Goal: Check status: Check status

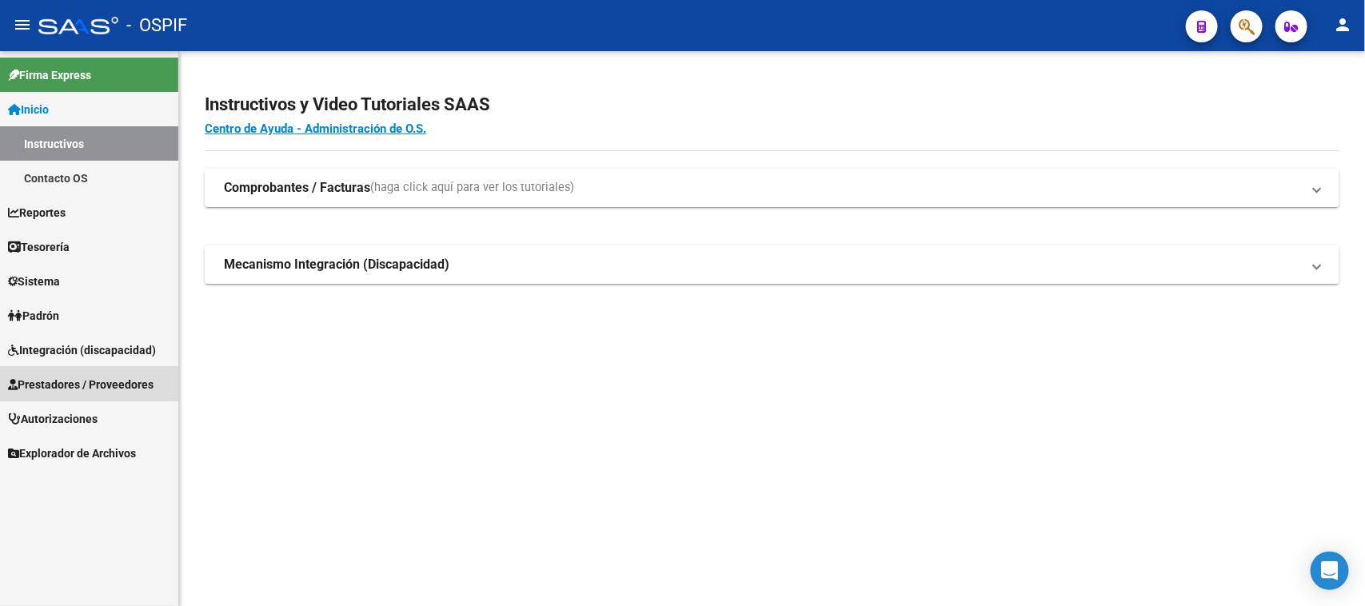
click at [144, 382] on span "Prestadores / Proveedores" at bounding box center [81, 385] width 146 height 18
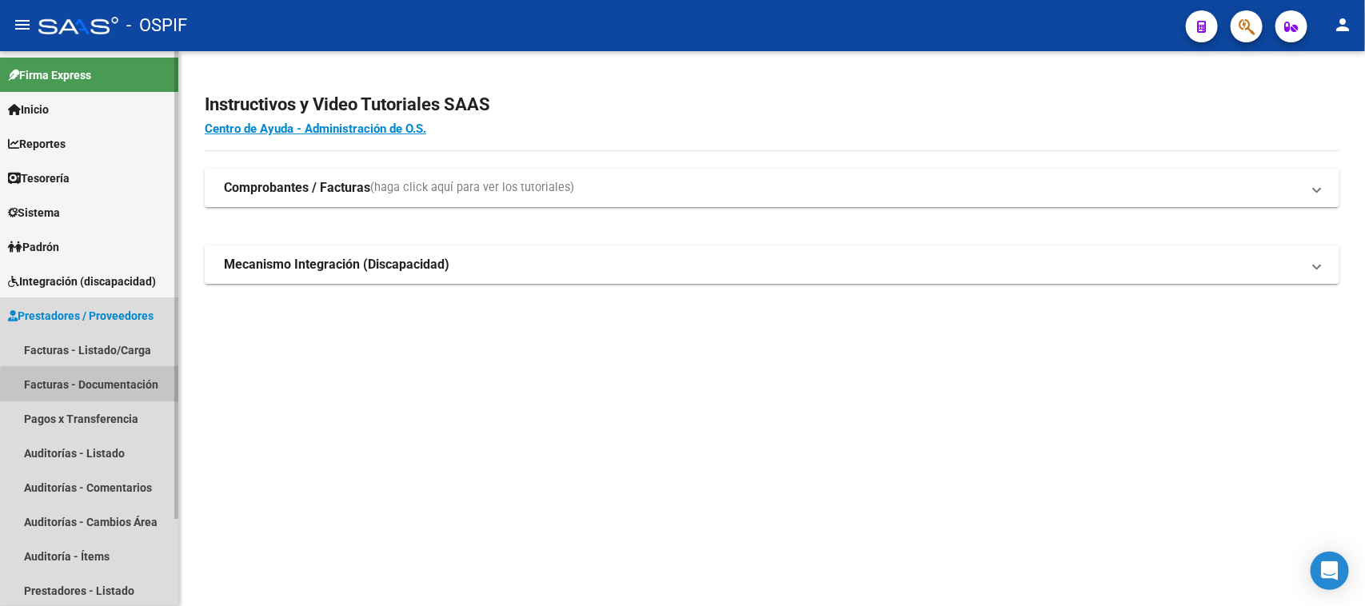
click at [145, 385] on link "Facturas - Documentación" at bounding box center [89, 384] width 178 height 34
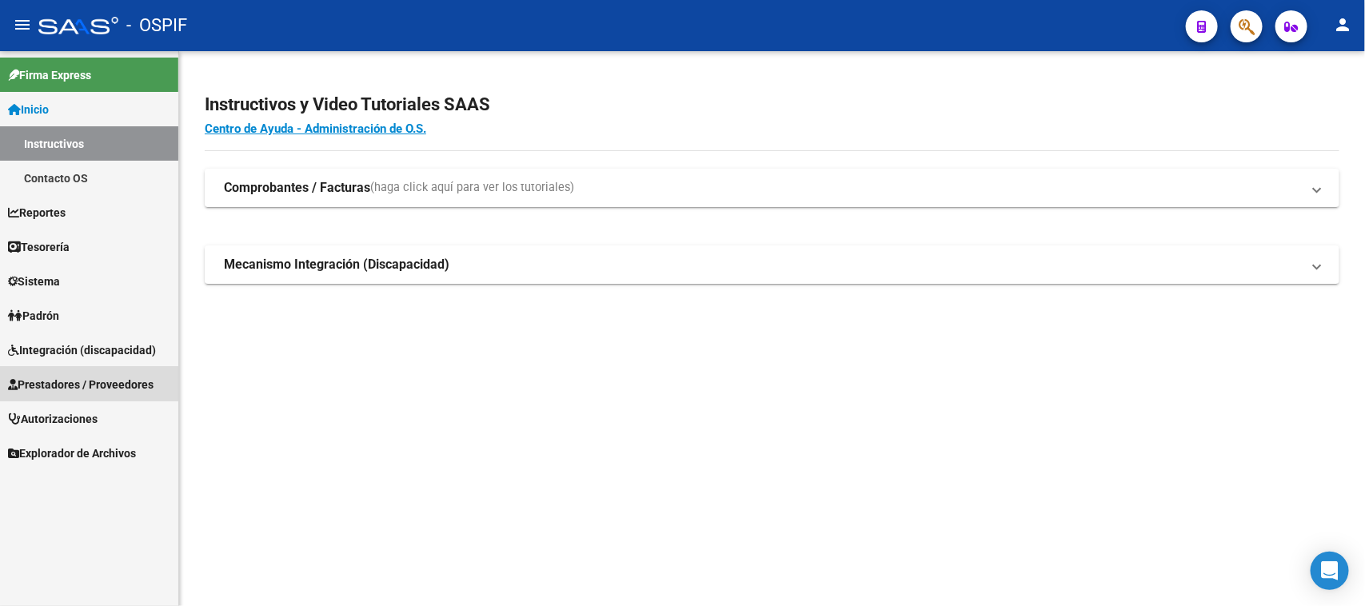
click at [84, 384] on span "Prestadores / Proveedores" at bounding box center [81, 385] width 146 height 18
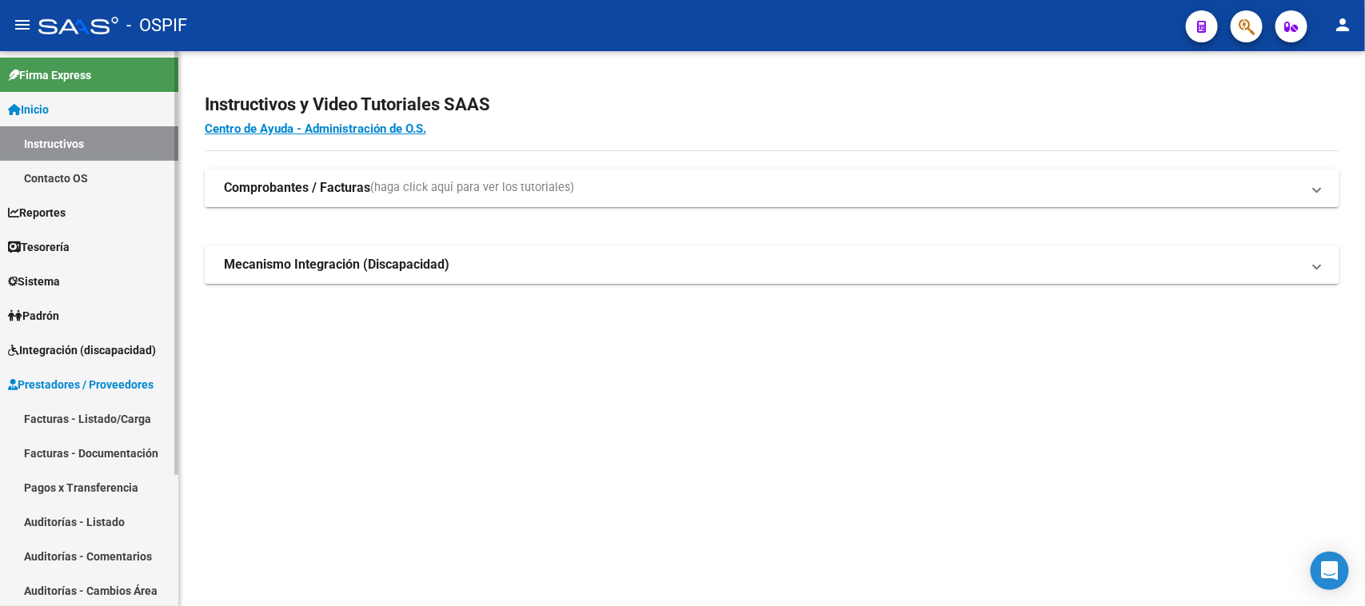
click at [94, 422] on link "Facturas - Listado/Carga" at bounding box center [89, 418] width 178 height 34
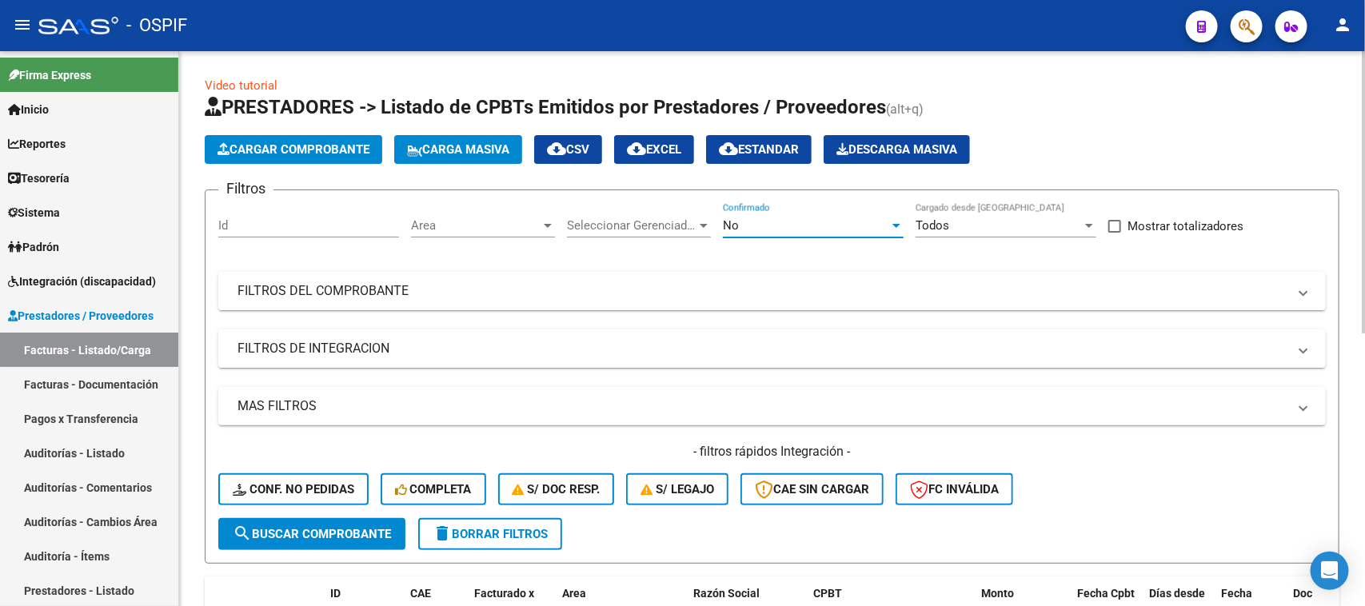
click at [894, 225] on div at bounding box center [896, 226] width 8 height 4
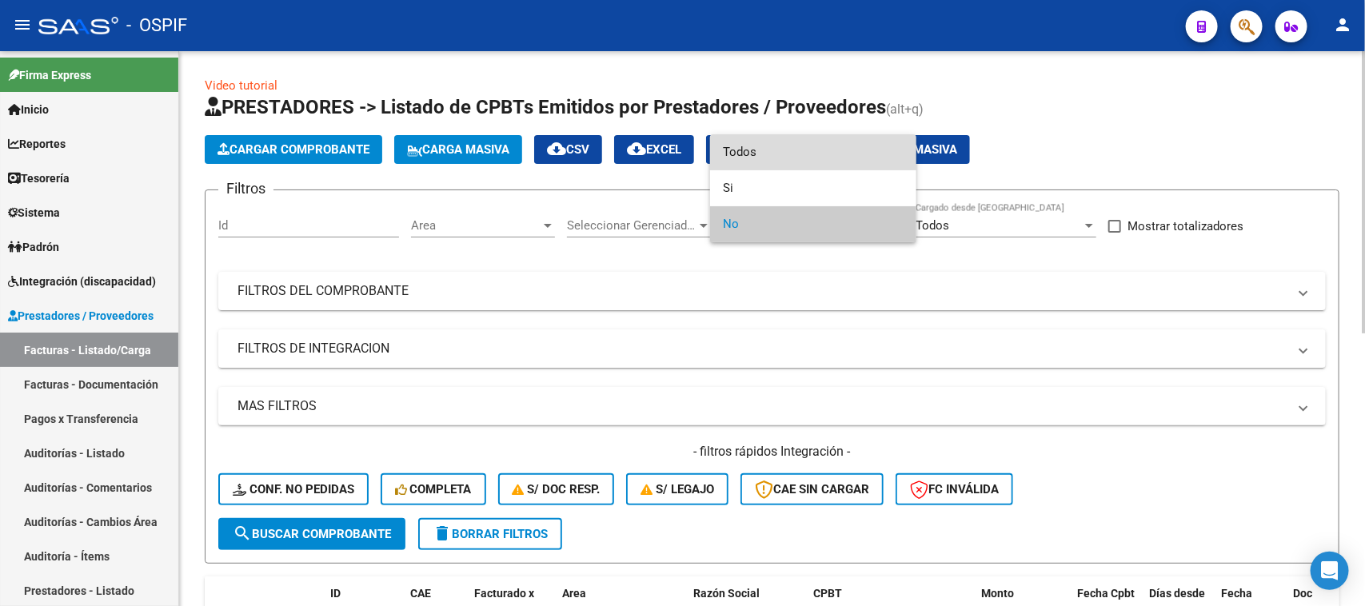
click at [729, 156] on span "Todos" at bounding box center [813, 152] width 181 height 36
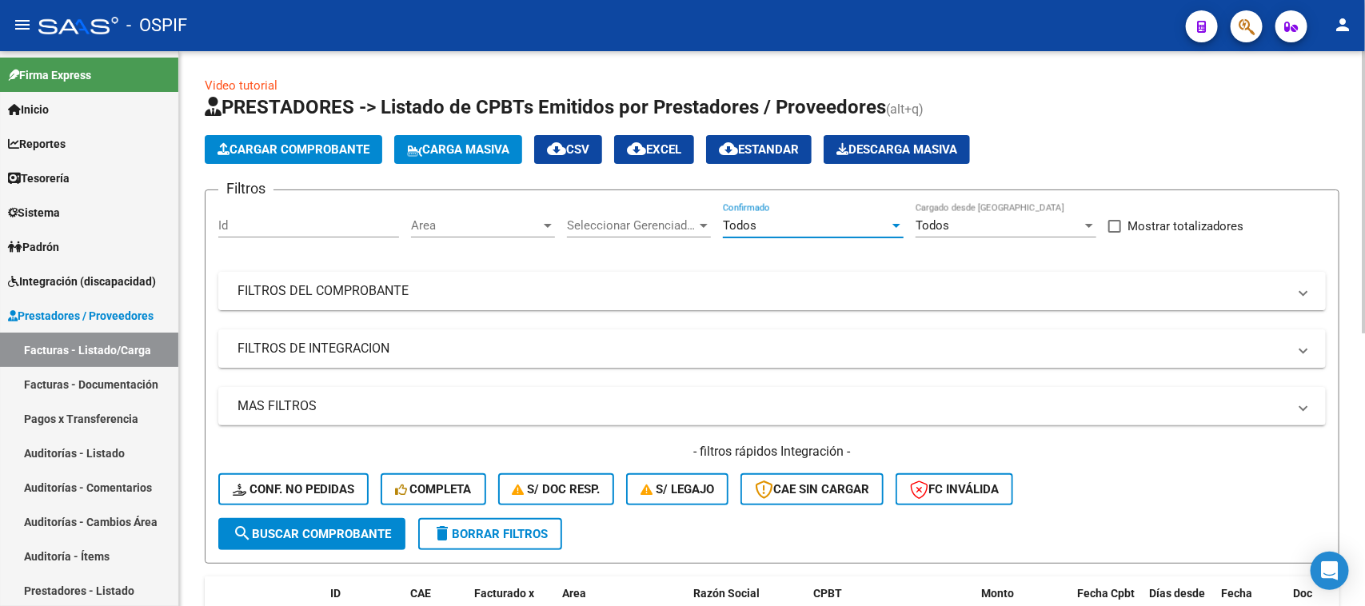
click at [448, 282] on mat-panel-title "FILTROS DEL COMPROBANTE" at bounding box center [763, 291] width 1050 height 18
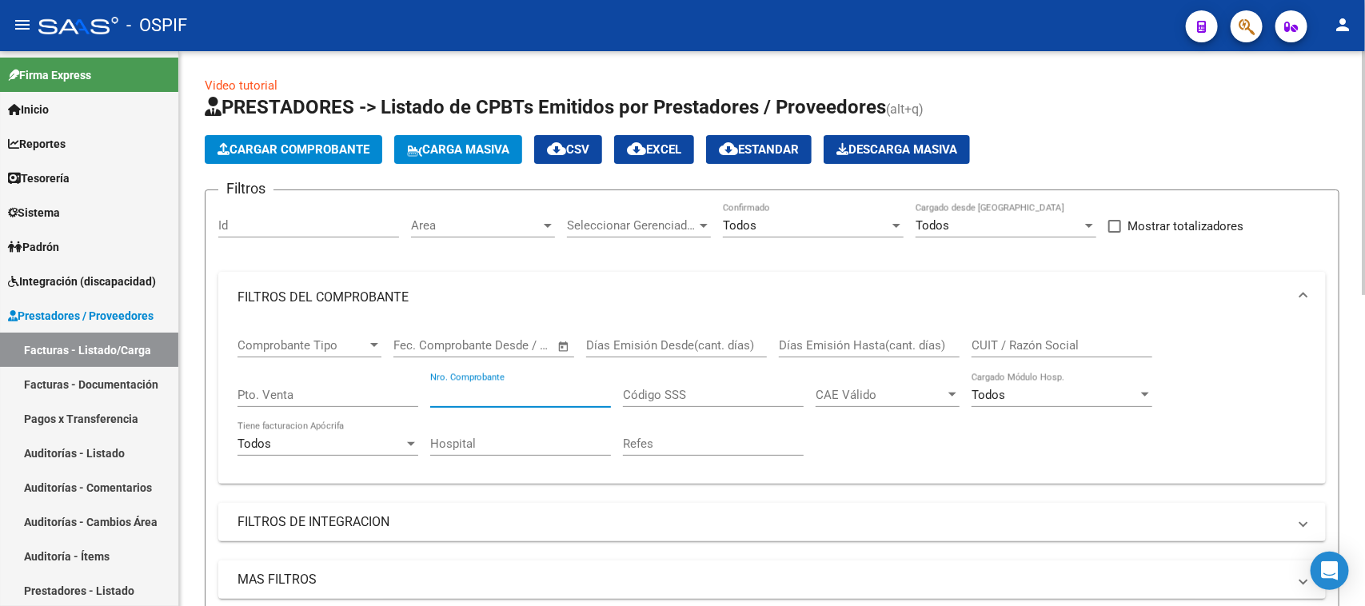
click at [508, 388] on input "Nro. Comprobante" at bounding box center [520, 395] width 181 height 14
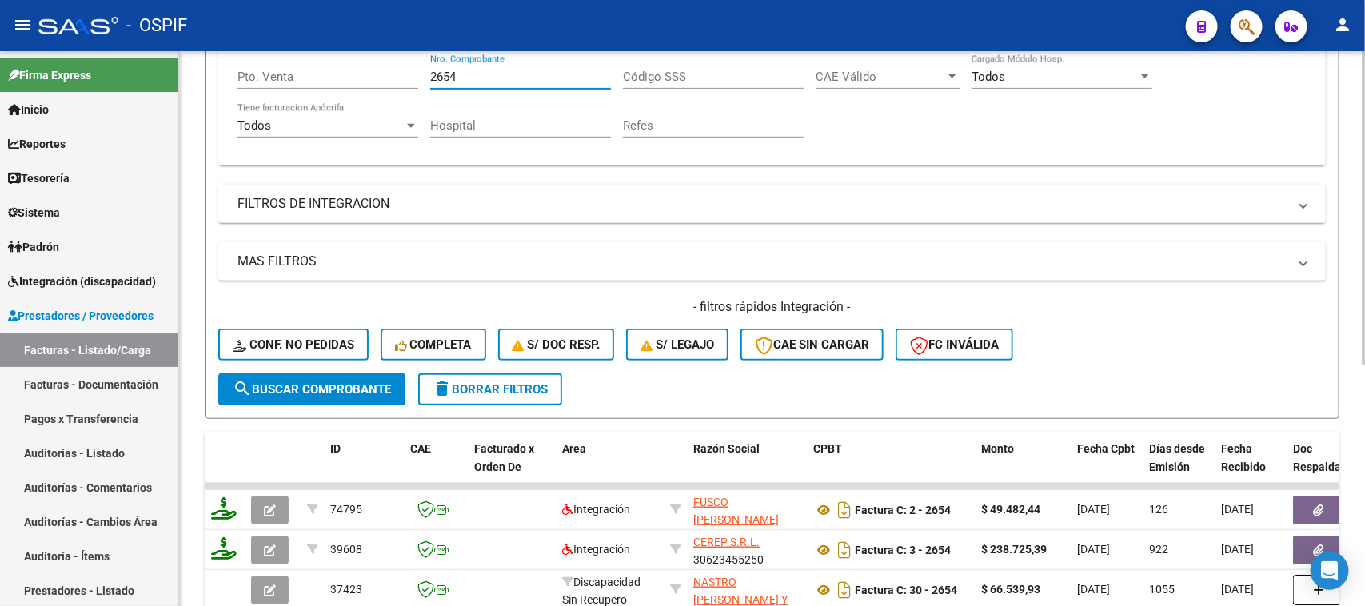
scroll to position [429, 0]
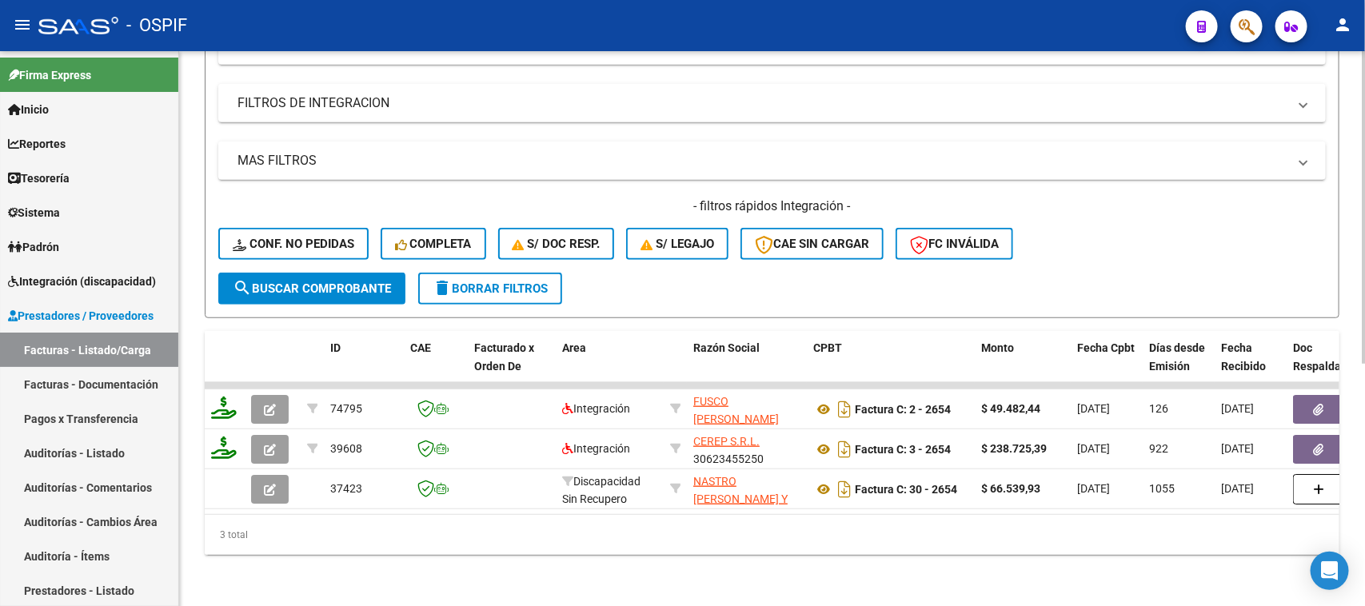
click at [1280, 537] on div "Video tutorial PRESTADORES -> Listado de CPBTs Emitidos por Prestadores / Prove…" at bounding box center [774, 119] width 1190 height 974
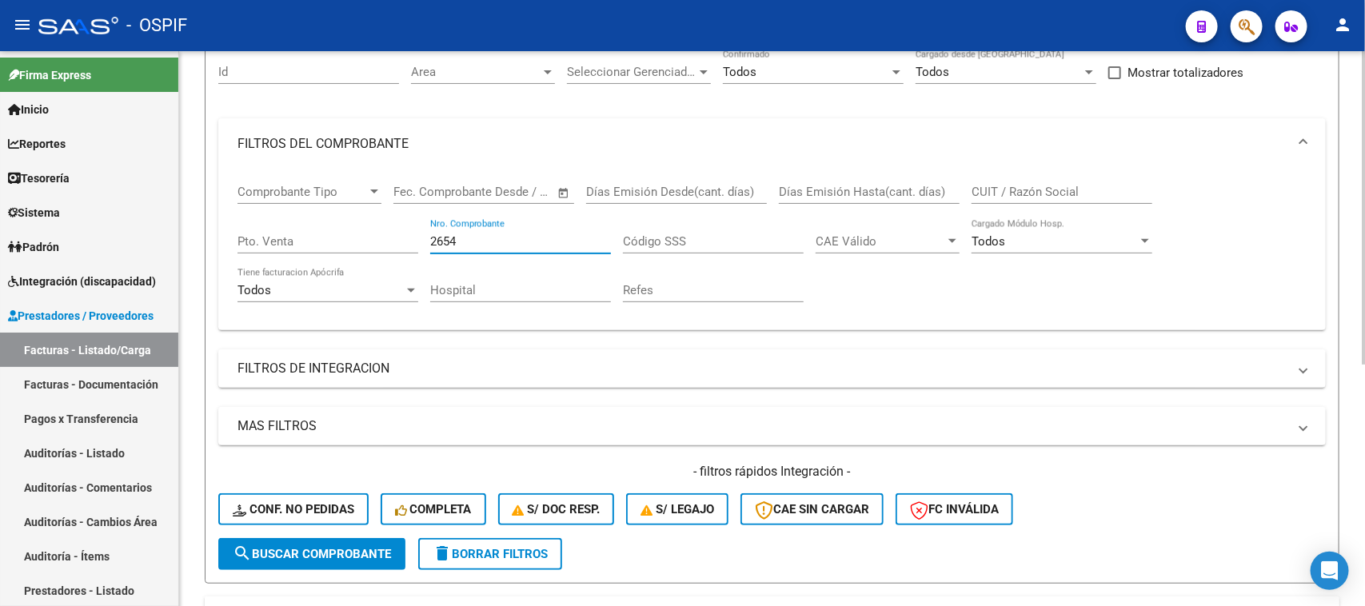
scroll to position [145, 0]
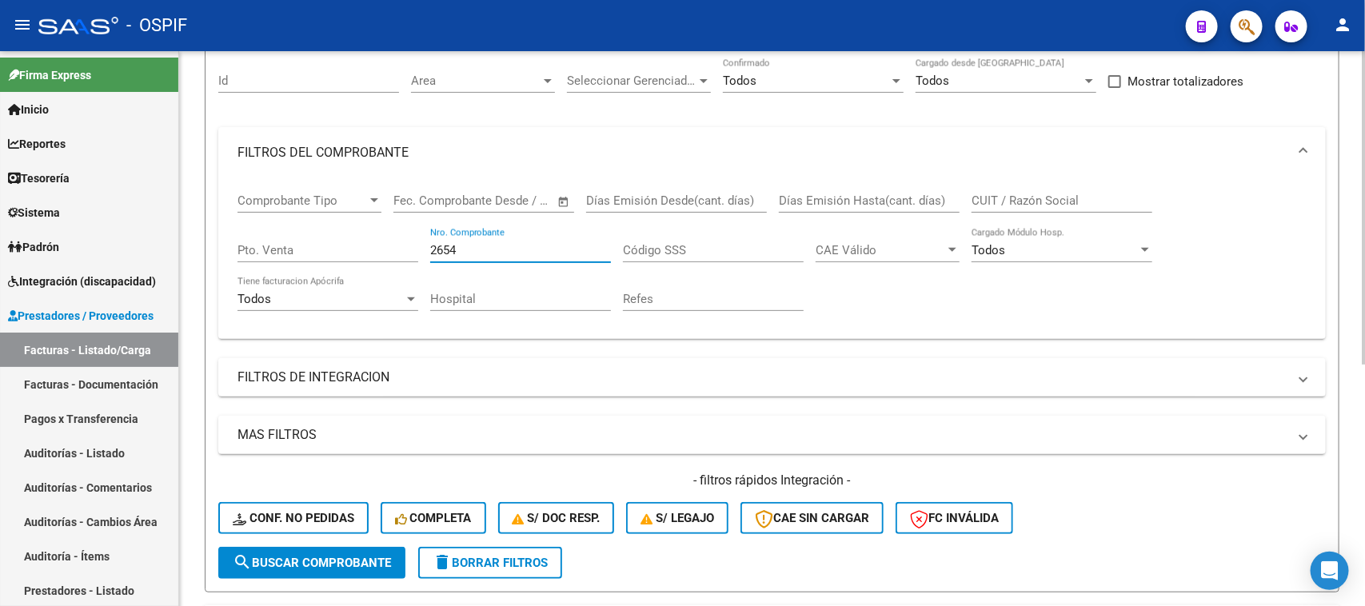
click at [1356, 254] on div "Video tutorial PRESTADORES -> Listado de CPBTs Emitidos por Prestadores / Prove…" at bounding box center [774, 393] width 1190 height 974
drag, startPoint x: 502, startPoint y: 20, endPoint x: 518, endPoint y: 34, distance: 21.0
click at [509, 26] on div "- OSPIF" at bounding box center [605, 25] width 1135 height 35
drag, startPoint x: 472, startPoint y: 252, endPoint x: 304, endPoint y: 245, distance: 168.1
click at [304, 245] on div "Comprobante Tipo Comprobante Tipo Fecha inicio – Fecha fin Fec. Comprobante Des…" at bounding box center [772, 252] width 1069 height 148
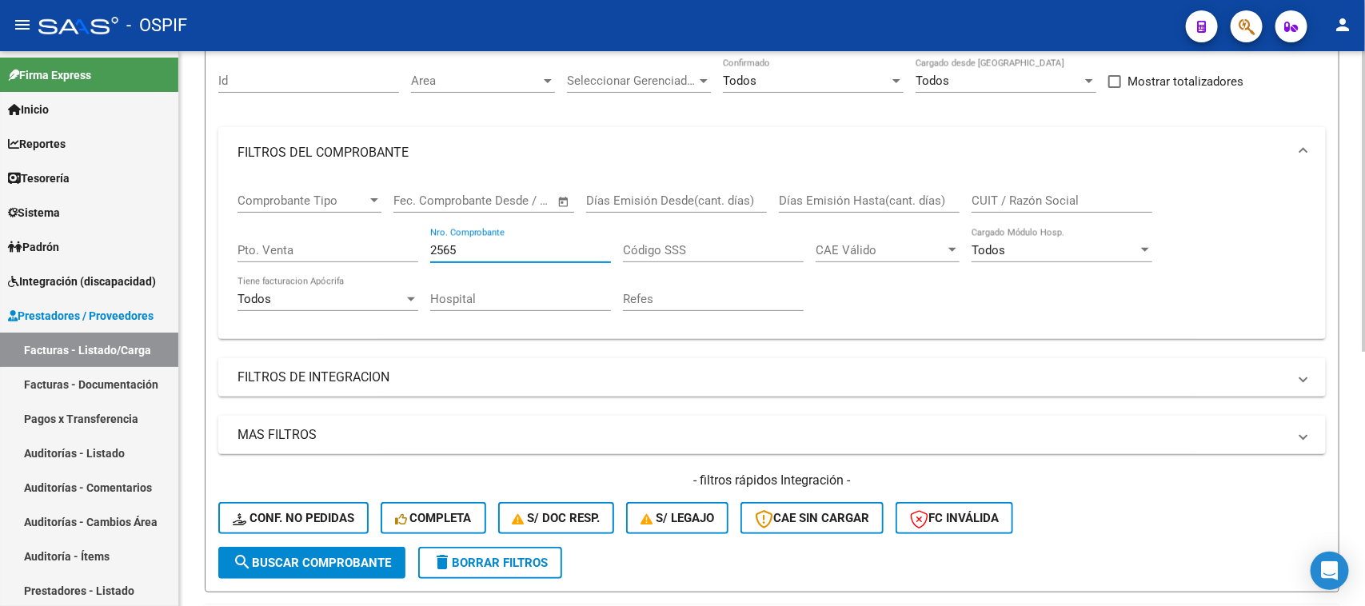
type input "2565"
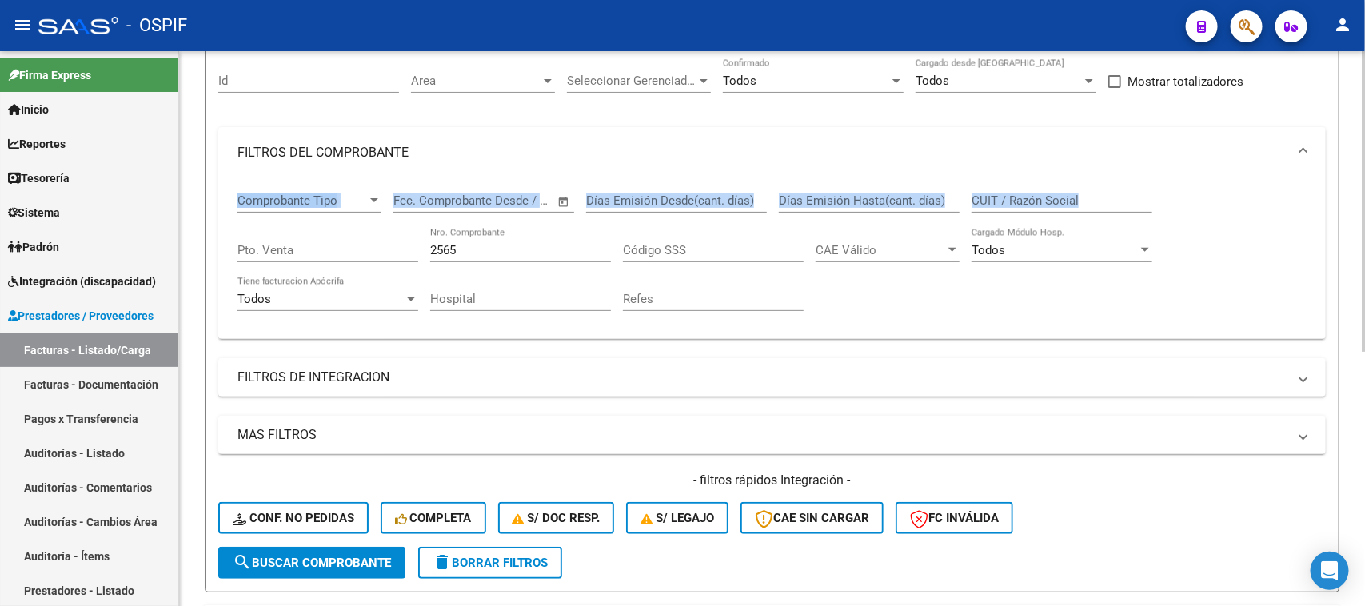
drag, startPoint x: 1360, startPoint y: 126, endPoint x: 1359, endPoint y: 197, distance: 70.4
click at [1359, 197] on div "Video tutorial PRESTADORES -> Listado de CPBTs Emitidos por Prestadores / Prove…" at bounding box center [772, 413] width 1186 height 1014
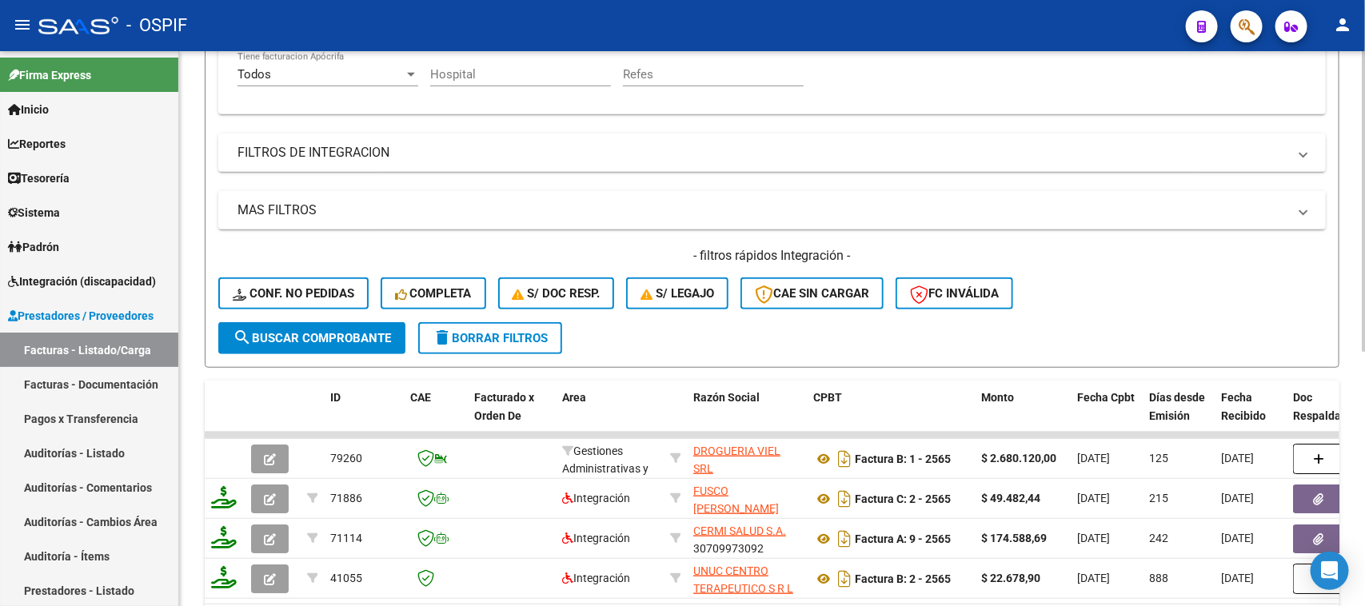
scroll to position [469, 0]
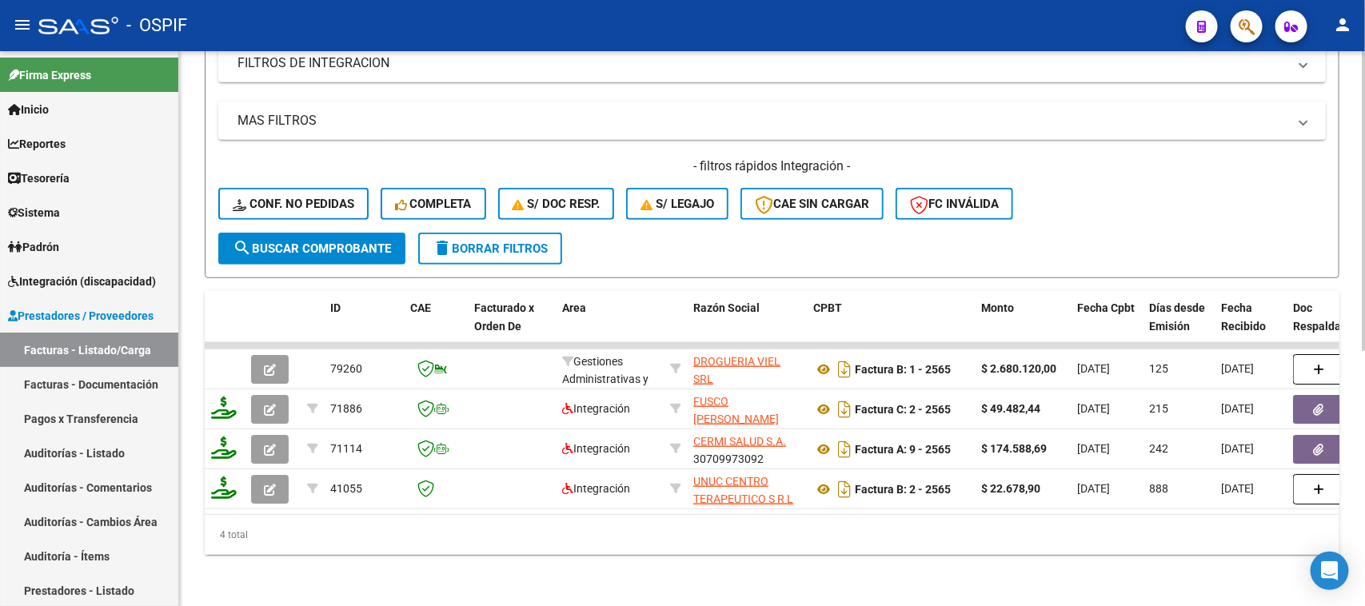
click at [1318, 500] on div "Video tutorial PRESTADORES -> Listado de CPBTs Emitidos por Prestadores / Prove…" at bounding box center [774, 99] width 1190 height 1014
